Goal: Entertainment & Leisure: Consume media (video, audio)

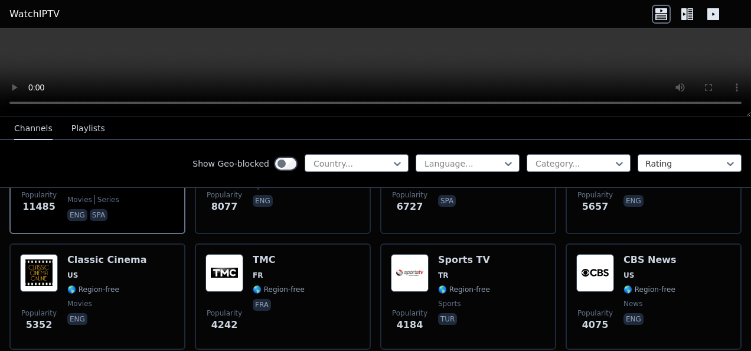
scroll to position [236, 0]
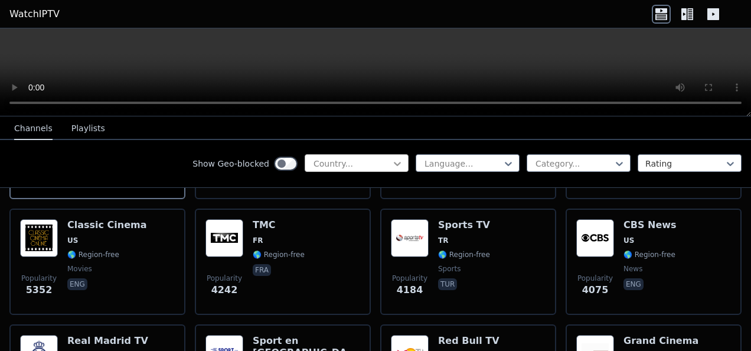
click at [392, 161] on icon at bounding box center [398, 164] width 12 height 12
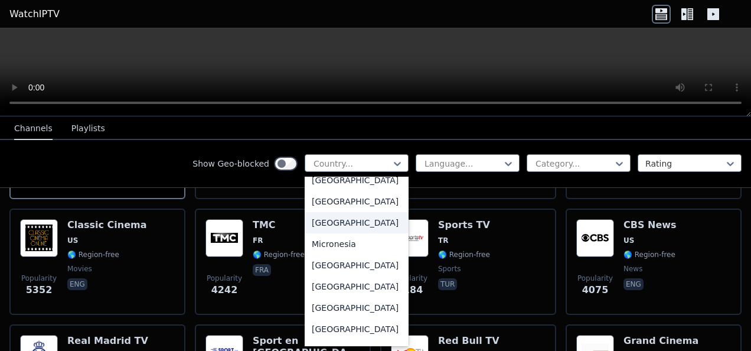
scroll to position [2717, 0]
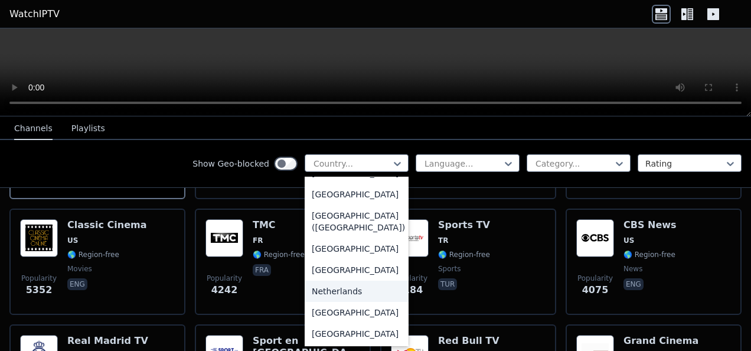
click at [314, 302] on div "Netherlands" at bounding box center [357, 291] width 104 height 21
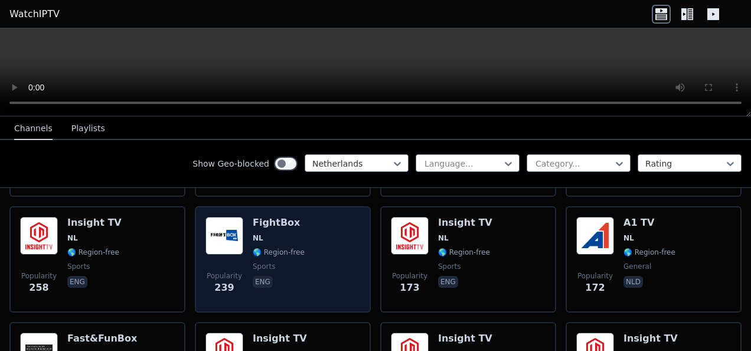
scroll to position [295, 0]
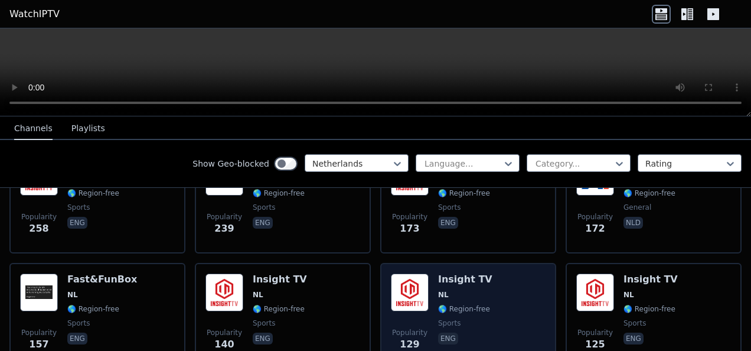
click at [455, 290] on span "NL" at bounding box center [465, 294] width 54 height 9
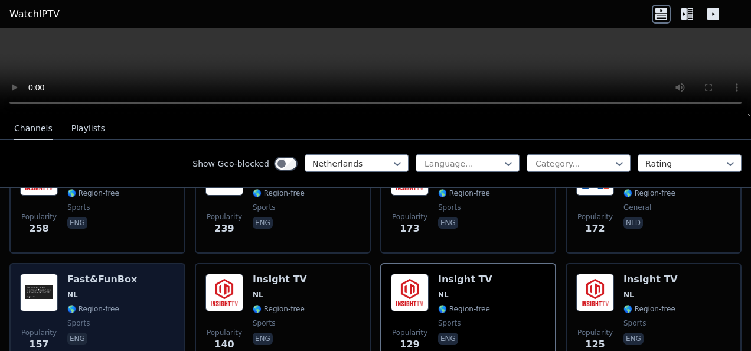
click at [72, 278] on div "Fast&FunBox NL 🌎 Region-free sports eng" at bounding box center [102, 315] width 70 height 85
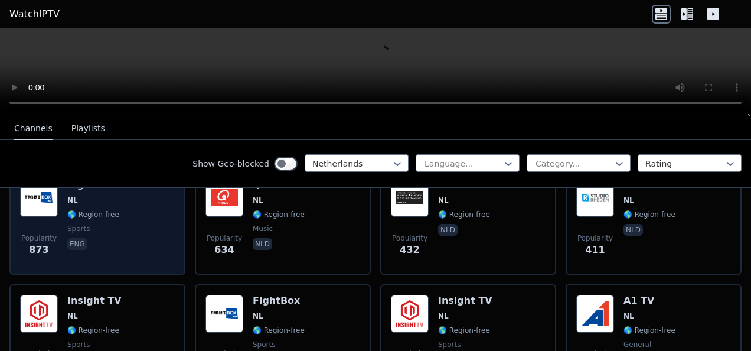
scroll to position [118, 0]
